Goal: Task Accomplishment & Management: Manage account settings

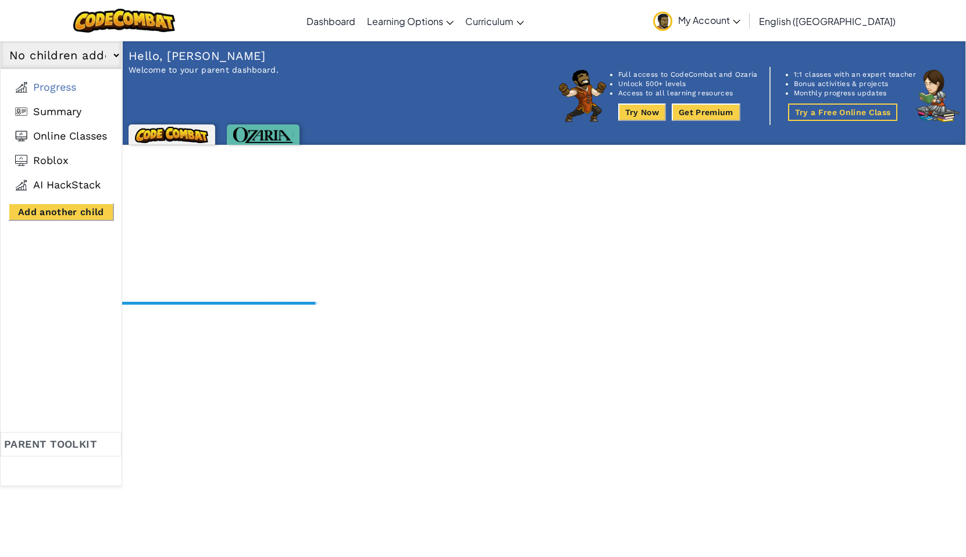
select select "65aa6ede4845ee0faf9d5cff"
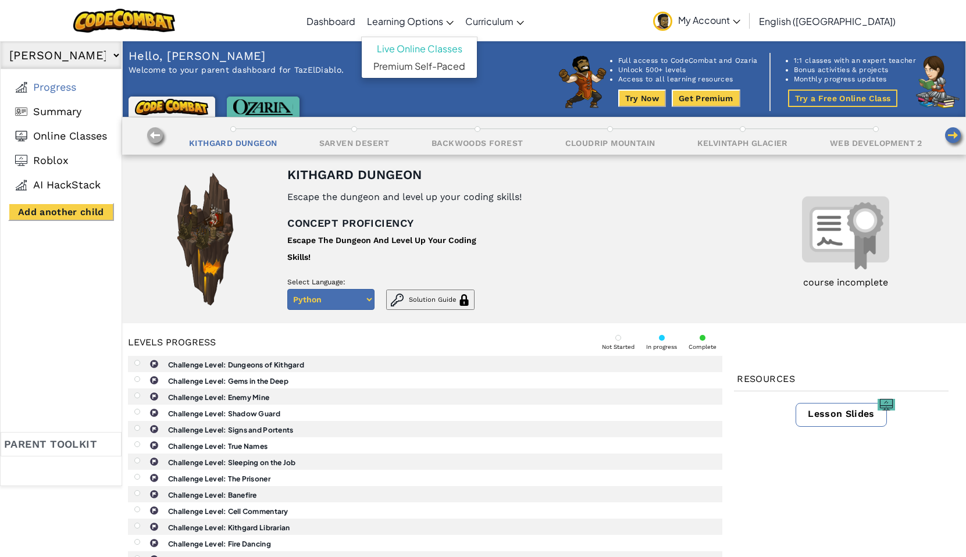
click at [443, 19] on span "Learning Options" at bounding box center [405, 21] width 76 height 12
click at [740, 24] on span "My Account" at bounding box center [709, 20] width 62 height 12
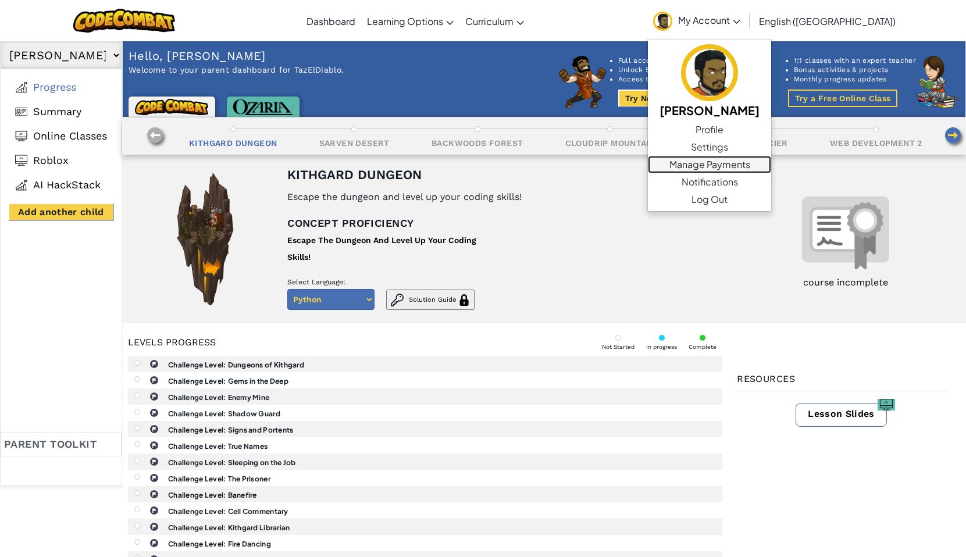
click at [771, 162] on link "Manage Payments" at bounding box center [709, 164] width 123 height 17
